Goal: Browse casually

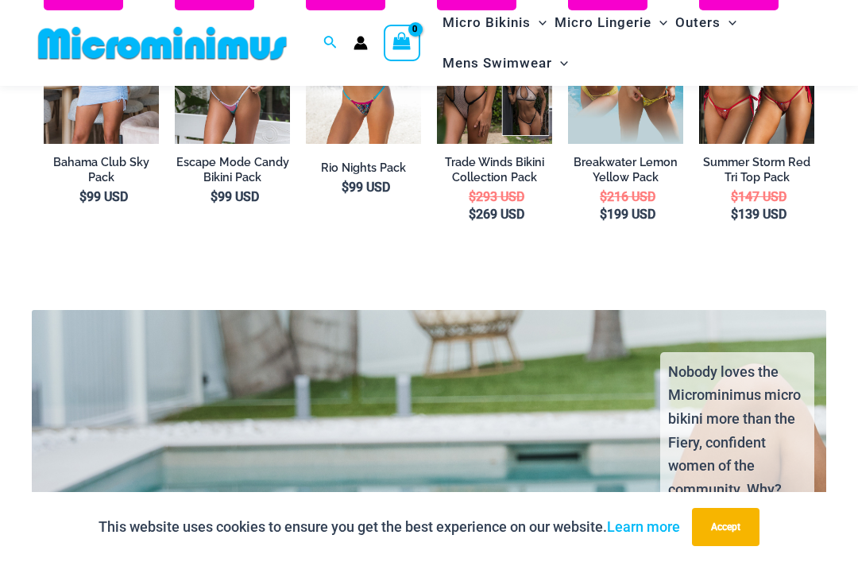
scroll to position [2576, 0]
